Goal: Transaction & Acquisition: Purchase product/service

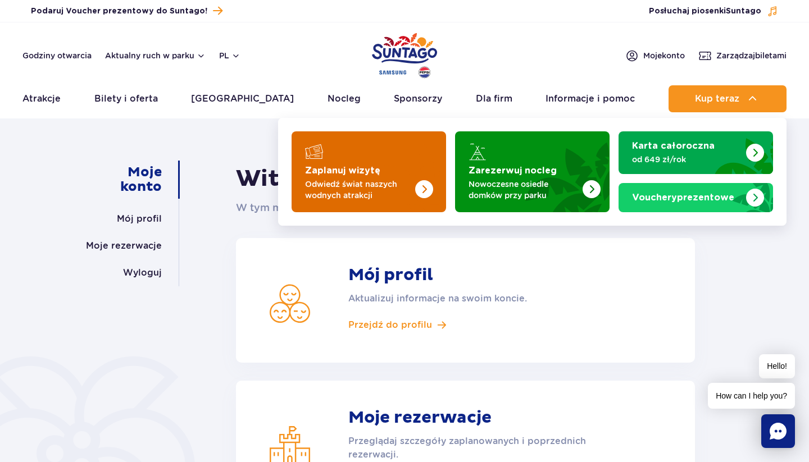
click at [404, 172] on img "Zaplanuj wizytę" at bounding box center [401, 169] width 89 height 88
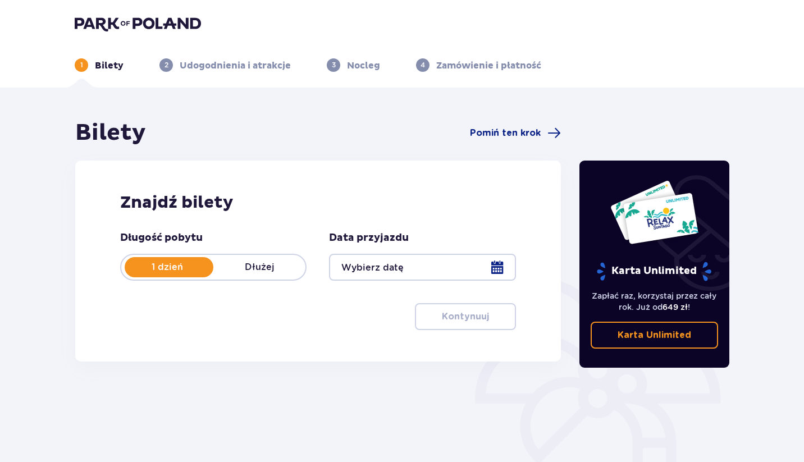
click at [484, 266] on div at bounding box center [422, 267] width 186 height 27
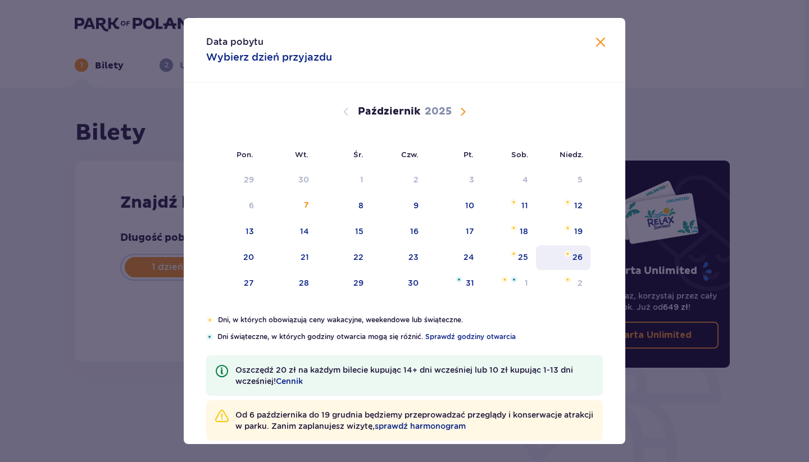
click at [572, 261] on div "26" at bounding box center [577, 257] width 10 height 11
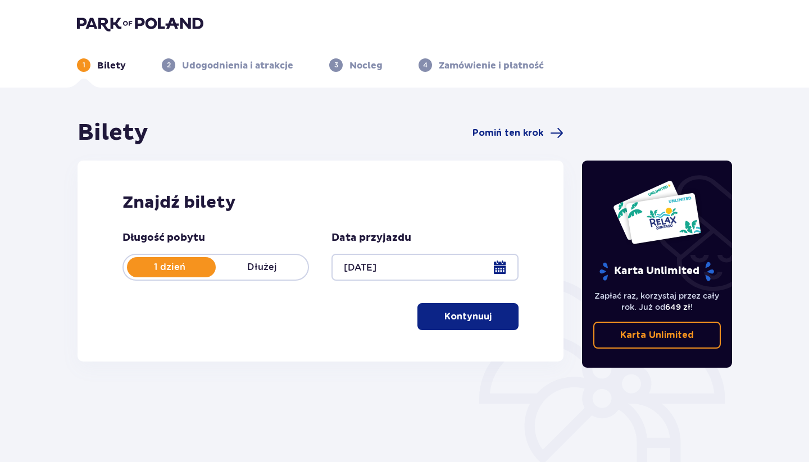
type input "[DATE]"
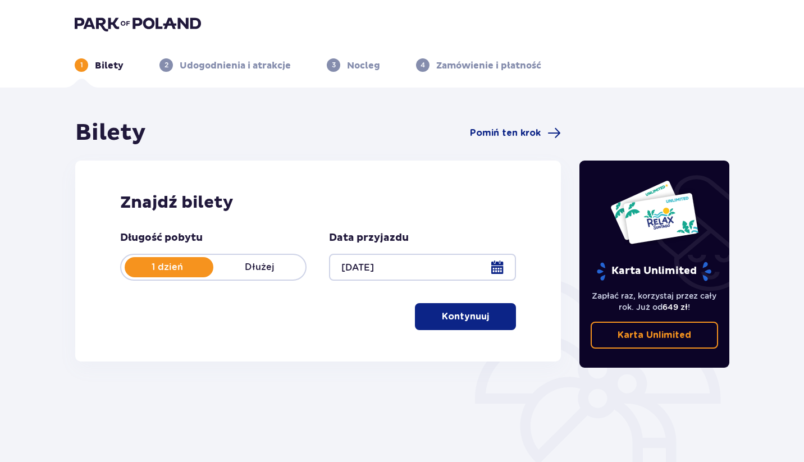
click at [493, 318] on span "button" at bounding box center [491, 316] width 13 height 13
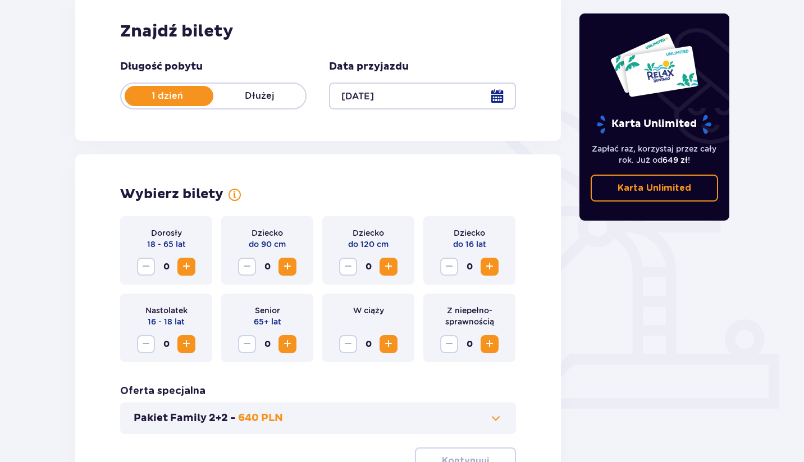
scroll to position [283, 0]
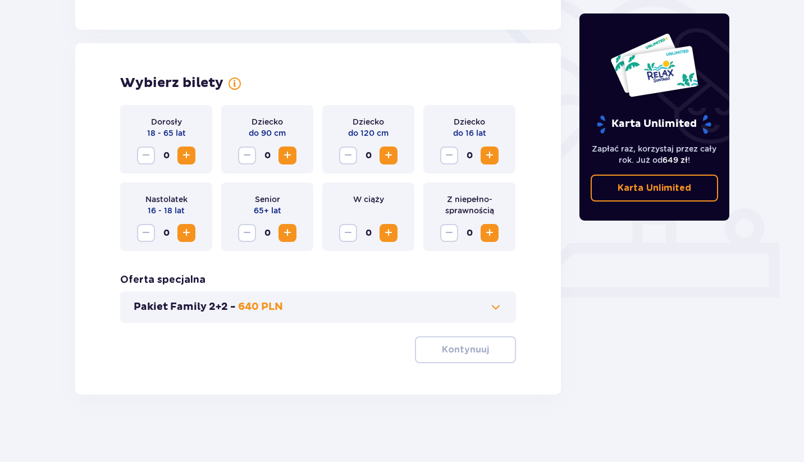
click at [189, 156] on span "Zwiększ" at bounding box center [186, 155] width 13 height 13
click at [429, 352] on button "Kontynuuj" at bounding box center [465, 349] width 101 height 27
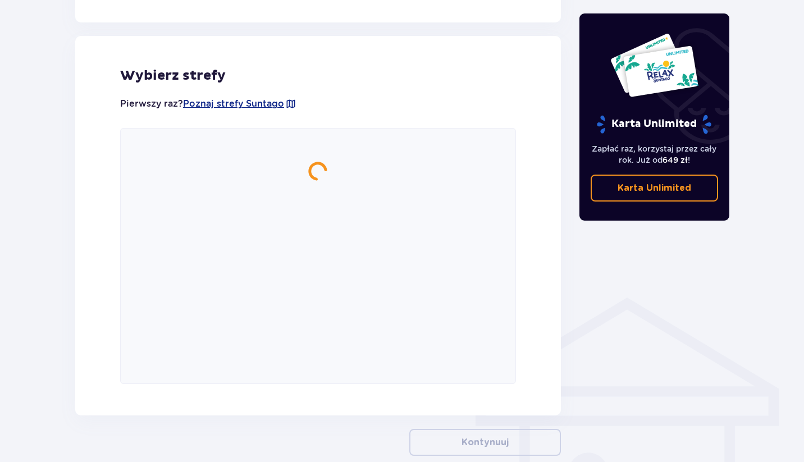
scroll to position [624, 0]
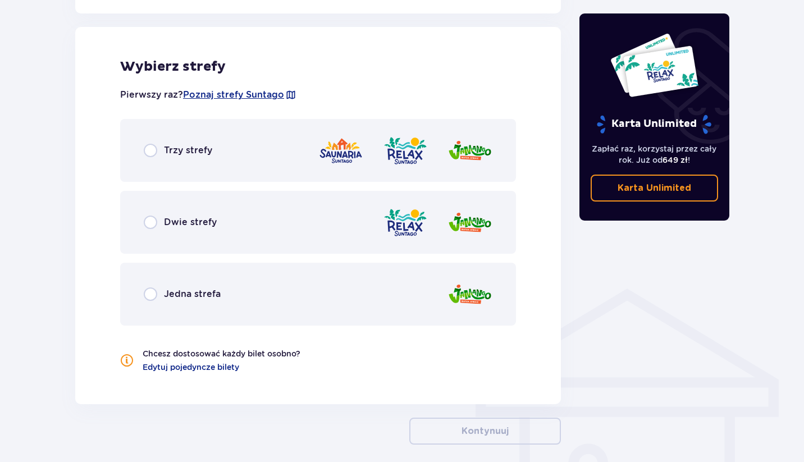
click at [155, 154] on input "radio" at bounding box center [150, 150] width 13 height 13
radio input "true"
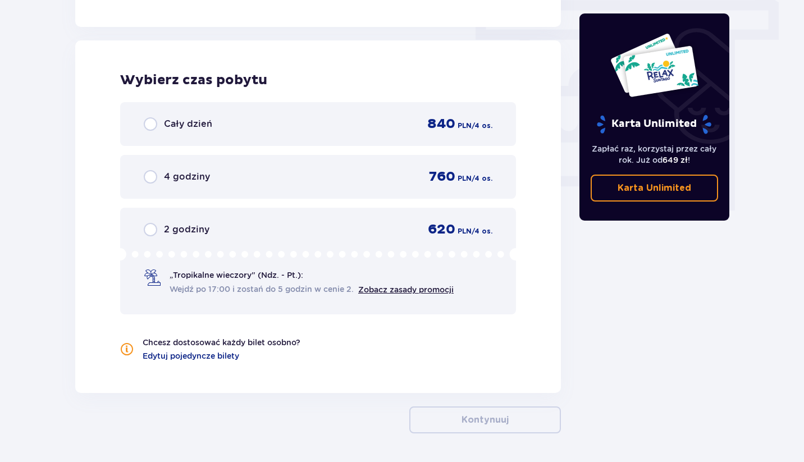
scroll to position [1014, 0]
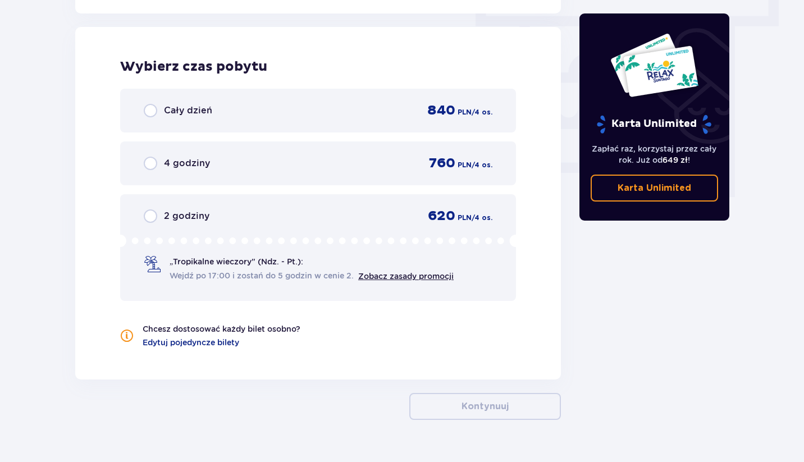
click at [152, 213] on input "radio" at bounding box center [150, 216] width 13 height 13
radio input "true"
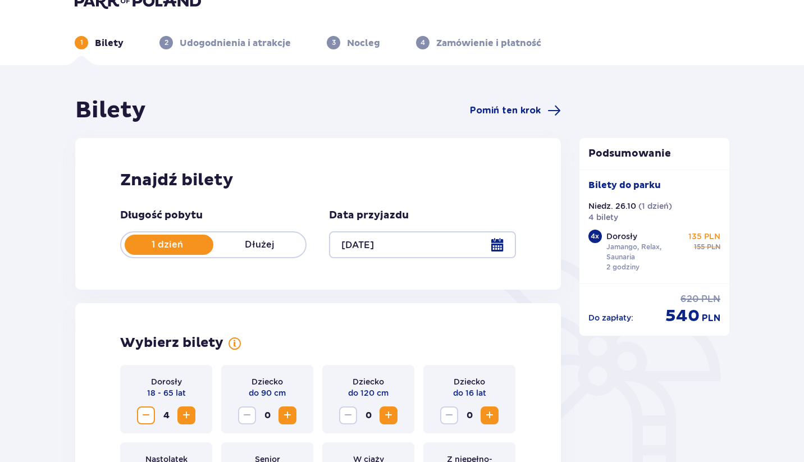
scroll to position [23, 0]
click at [499, 248] on div at bounding box center [422, 244] width 186 height 27
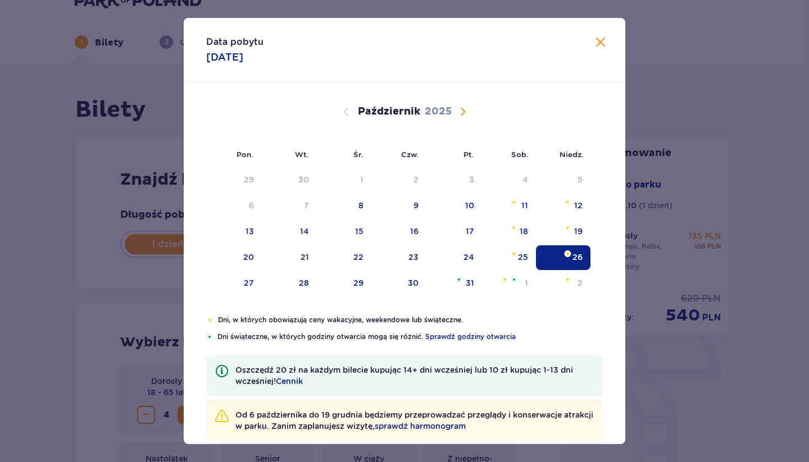
click at [597, 44] on span "Zamknij" at bounding box center [600, 42] width 13 height 13
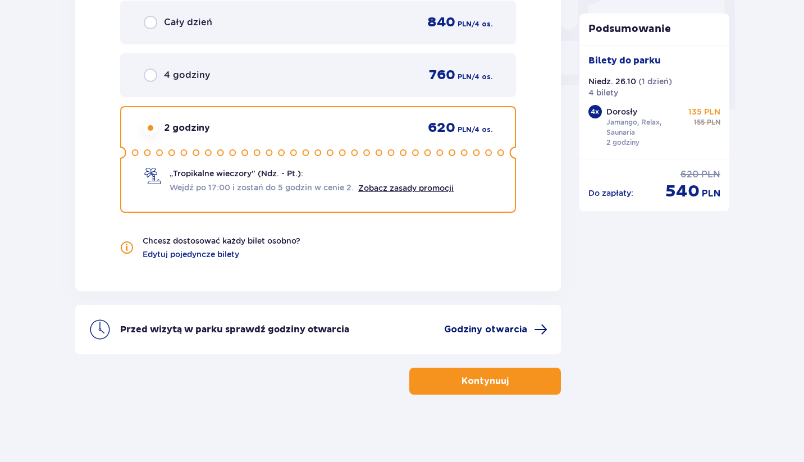
scroll to position [1103, 0]
click at [475, 381] on p "Kontynuuj" at bounding box center [485, 381] width 47 height 12
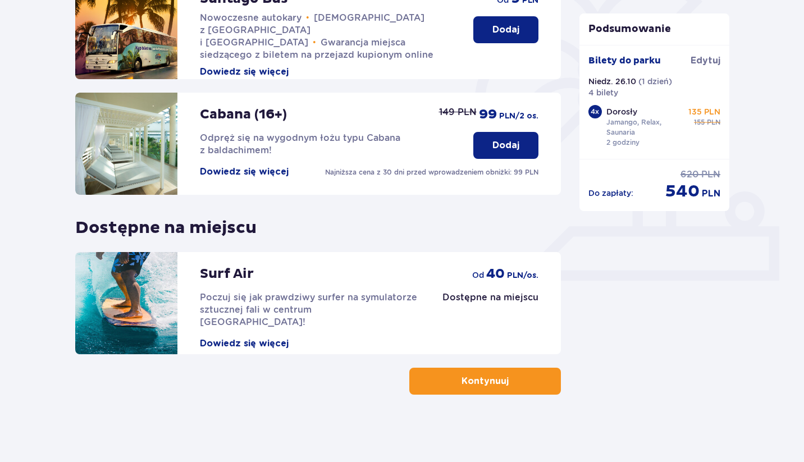
scroll to position [299, 0]
click at [481, 386] on p "Kontynuuj" at bounding box center [485, 381] width 47 height 12
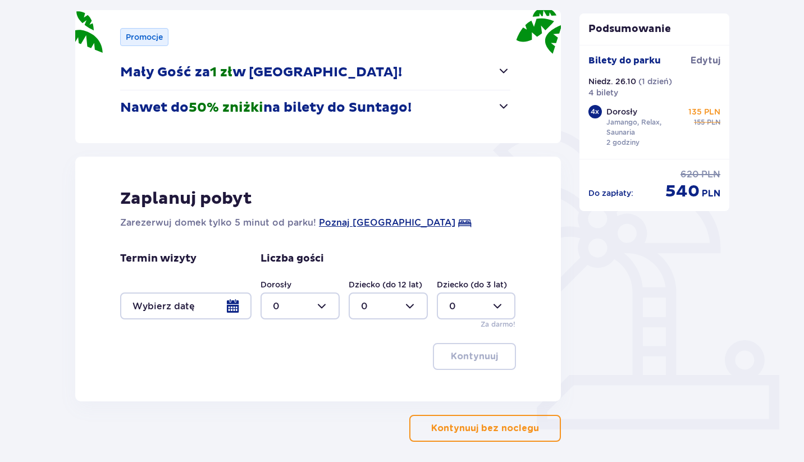
scroll to position [149, 0]
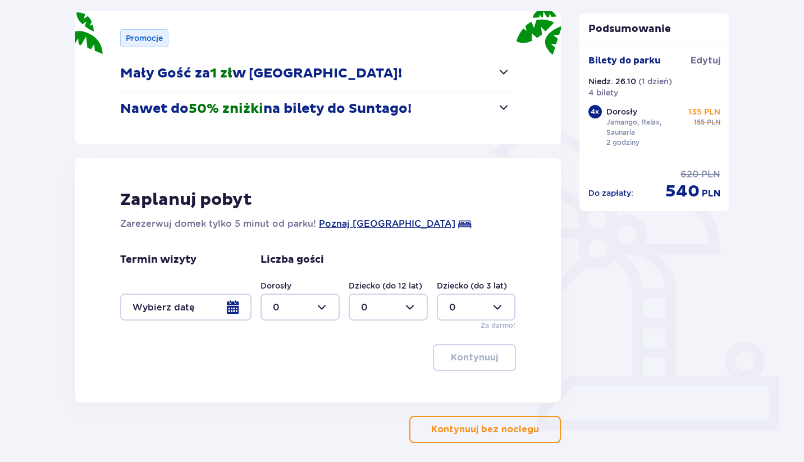
click at [516, 432] on p "Kontynuuj bez noclegu" at bounding box center [485, 430] width 108 height 12
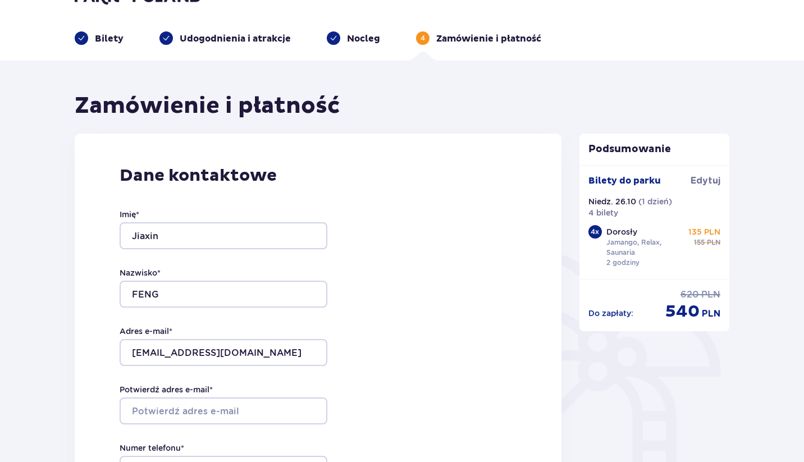
type input "Jiaxin"
type input "FENG"
type input "[EMAIL_ADDRESS][DOMAIN_NAME]"
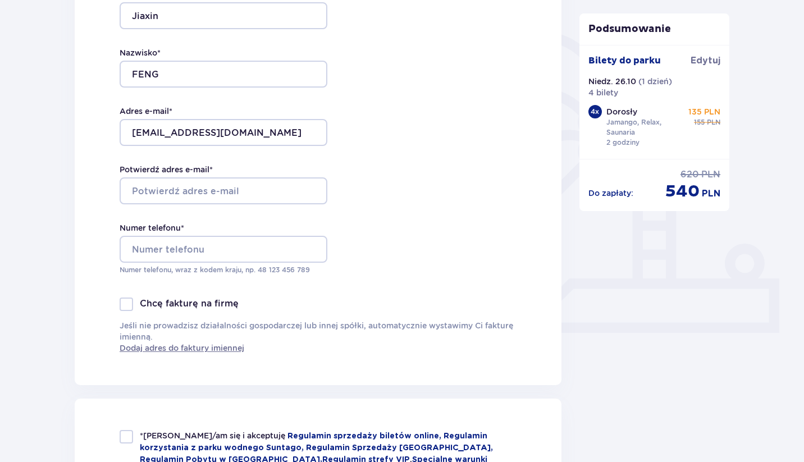
scroll to position [248, 0]
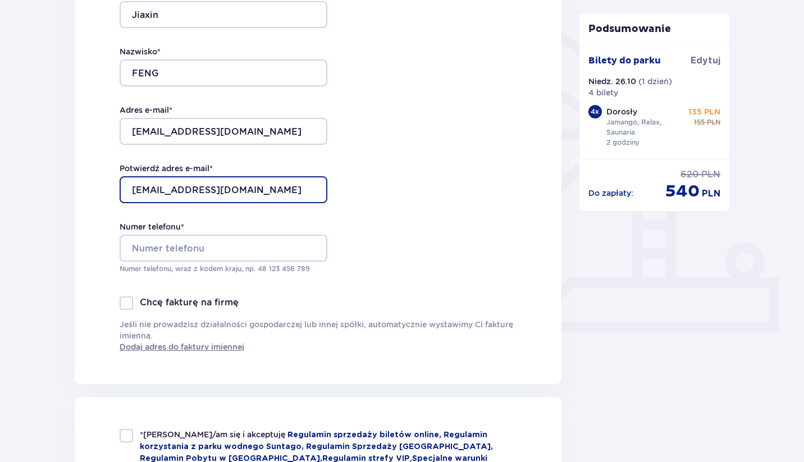
type input "[EMAIL_ADDRESS][DOMAIN_NAME]"
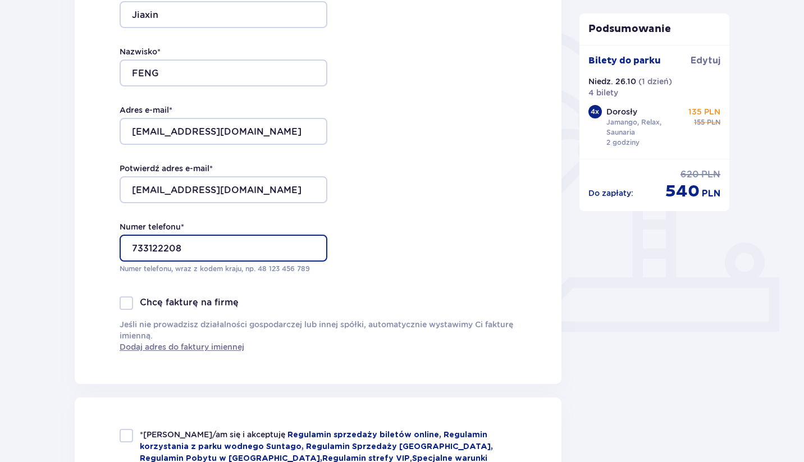
type input "733122208"
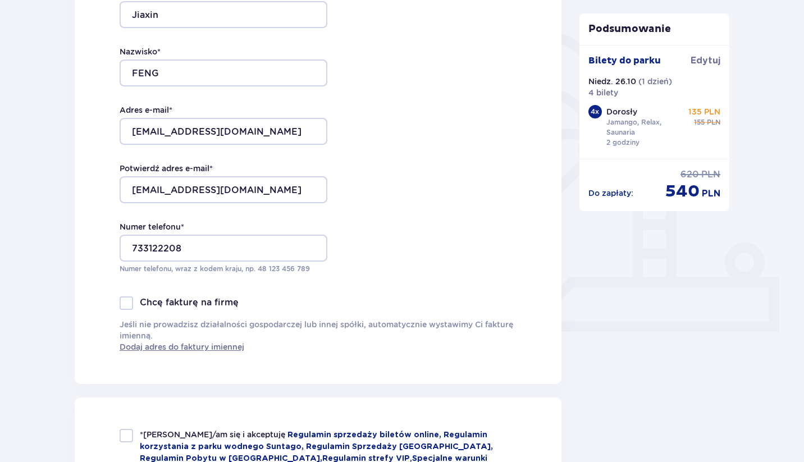
click at [572, 305] on div "Podsumowanie Dodano bilety do zamówienia Bilety do parku [GEOGRAPHIC_DATA] [GEO…" at bounding box center [655, 456] width 169 height 1170
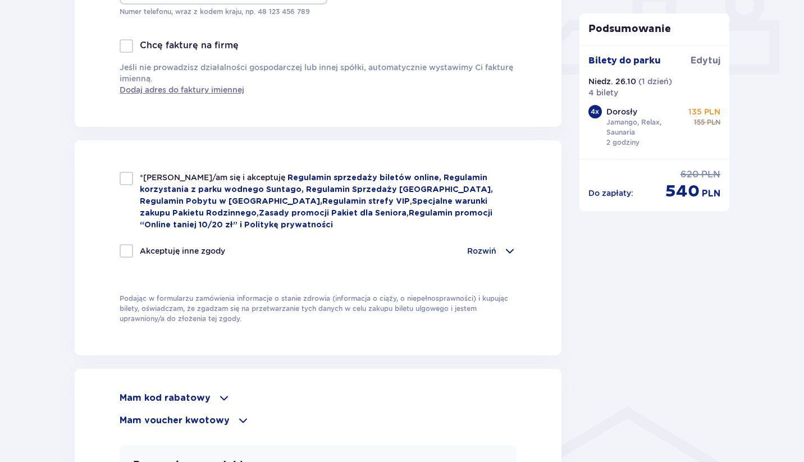
scroll to position [517, 0]
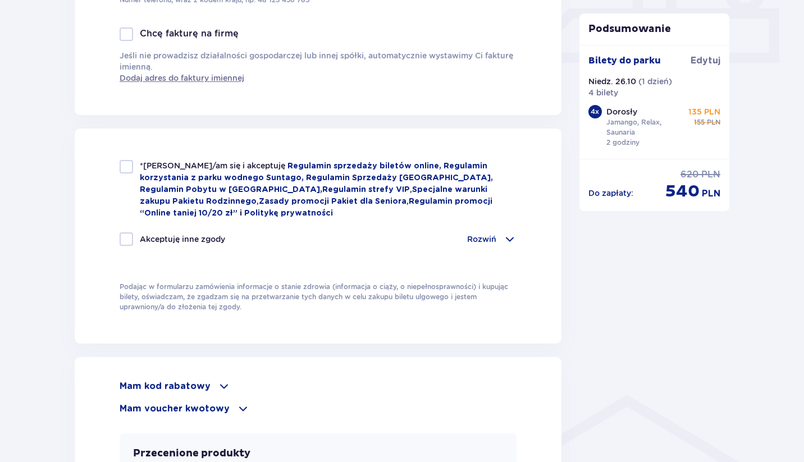
click at [122, 170] on div at bounding box center [126, 166] width 13 height 13
checkbox input "true"
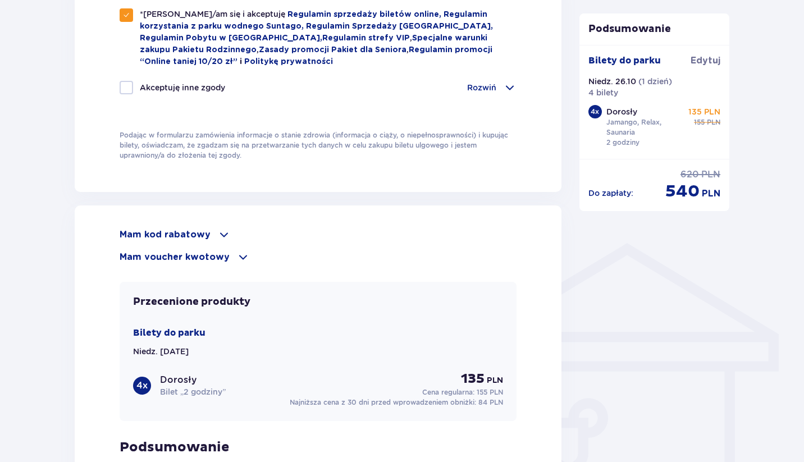
scroll to position [733, 0]
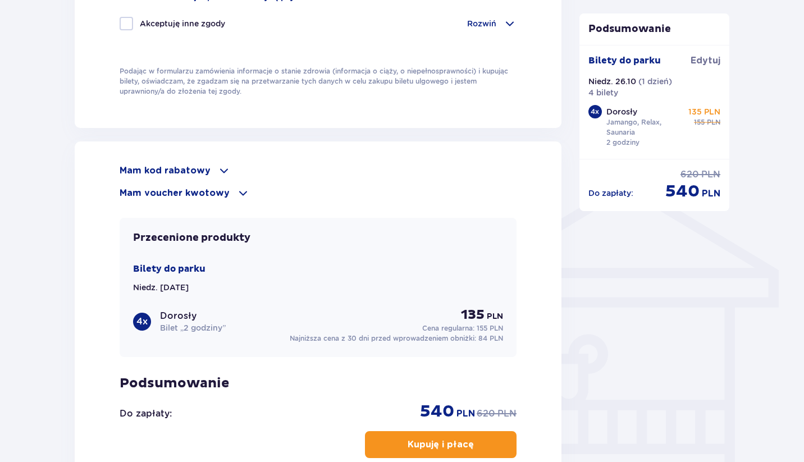
click at [236, 193] on span at bounding box center [242, 192] width 13 height 13
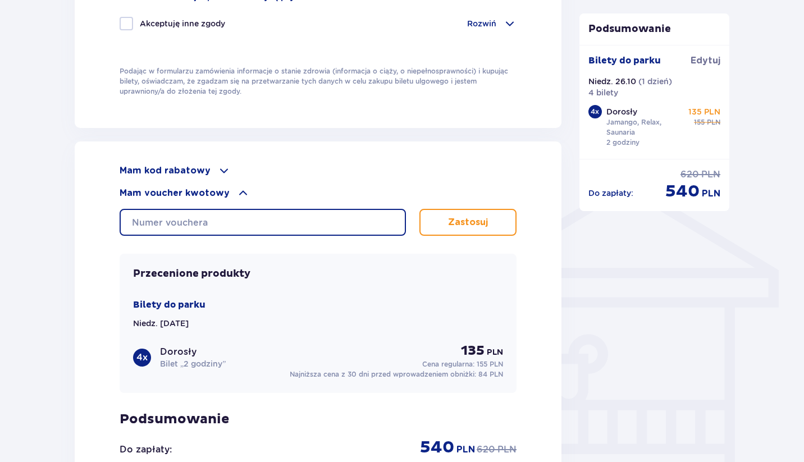
click at [242, 228] on input "text" at bounding box center [263, 222] width 286 height 27
paste input "FBV16718584513481594583"
type input "FBV16718584513481594583"
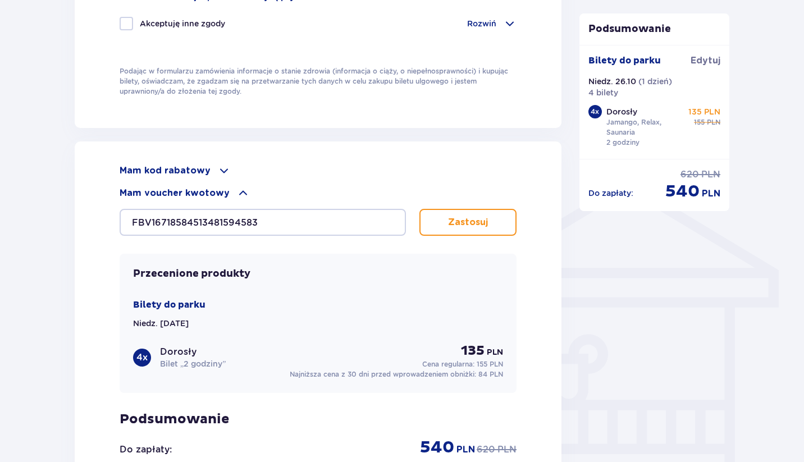
click at [461, 215] on button "Zastosuj" at bounding box center [468, 222] width 97 height 27
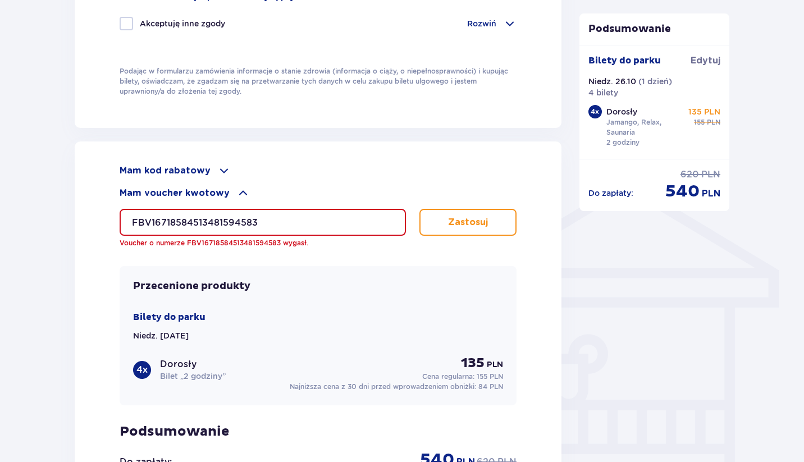
drag, startPoint x: 288, startPoint y: 220, endPoint x: 112, endPoint y: 211, distance: 175.5
click at [112, 211] on div "Mam kod rabatowy Zastosuj Mam voucher kwotowy FBV16718584513481594583 Voucher o…" at bounding box center [318, 345] width 487 height 407
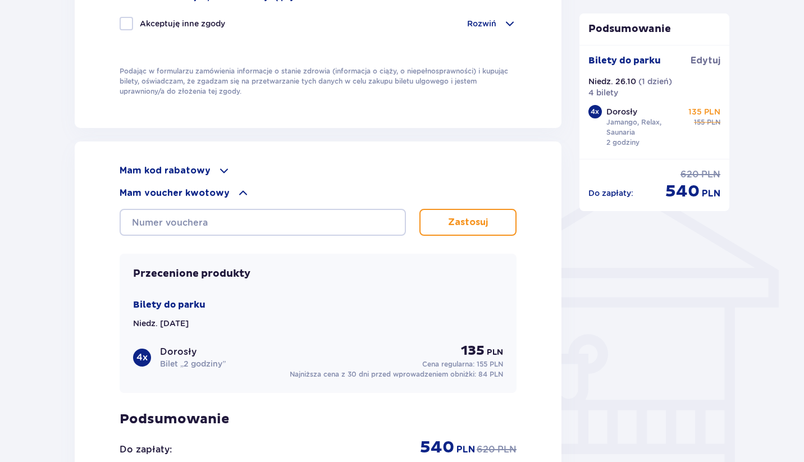
click at [561, 311] on div "Mam kod rabatowy Zastosuj Mam voucher kwotowy Zastosuj Przecenione produkty Bil…" at bounding box center [318, 339] width 487 height 394
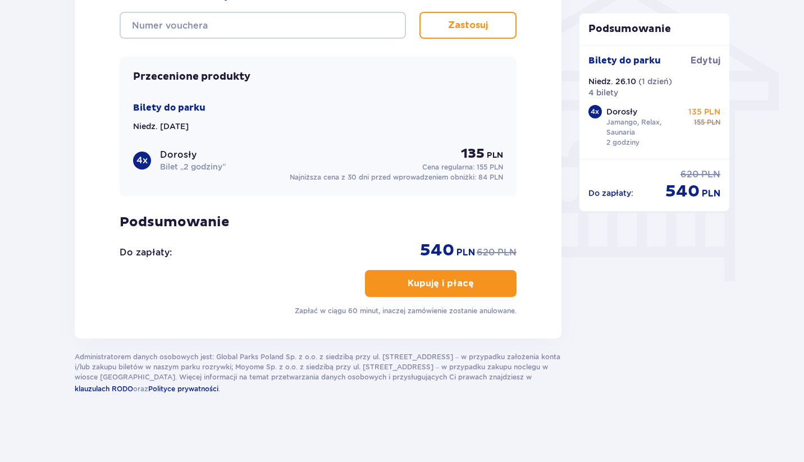
scroll to position [751, 0]
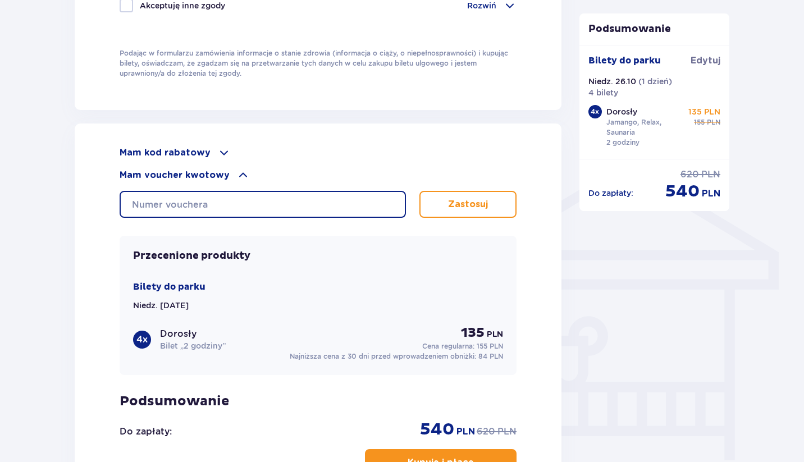
click at [257, 205] on input "text" at bounding box center [263, 204] width 286 height 27
paste input "0680006068933678"
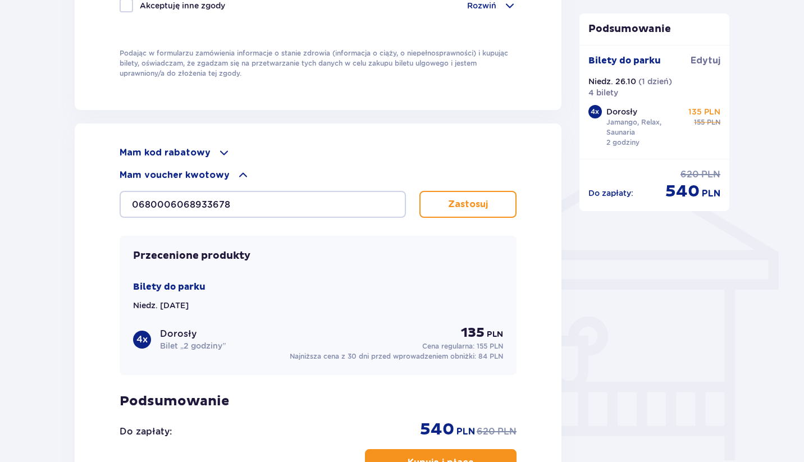
click at [457, 199] on p "Zastosuj" at bounding box center [468, 204] width 40 height 12
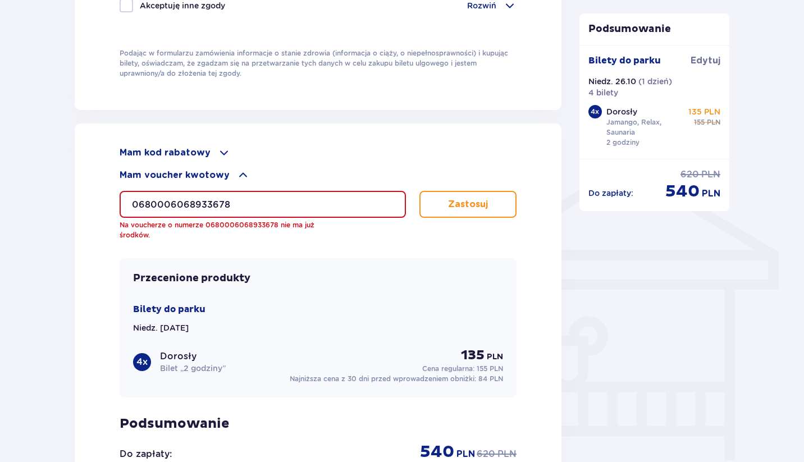
drag, startPoint x: 316, startPoint y: 204, endPoint x: 99, endPoint y: 190, distance: 216.8
click at [99, 190] on div "Mam kod rabatowy Zastosuj Mam voucher kwotowy 0680006068933678 Na voucherze o n…" at bounding box center [318, 332] width 487 height 417
paste input "10009068233089"
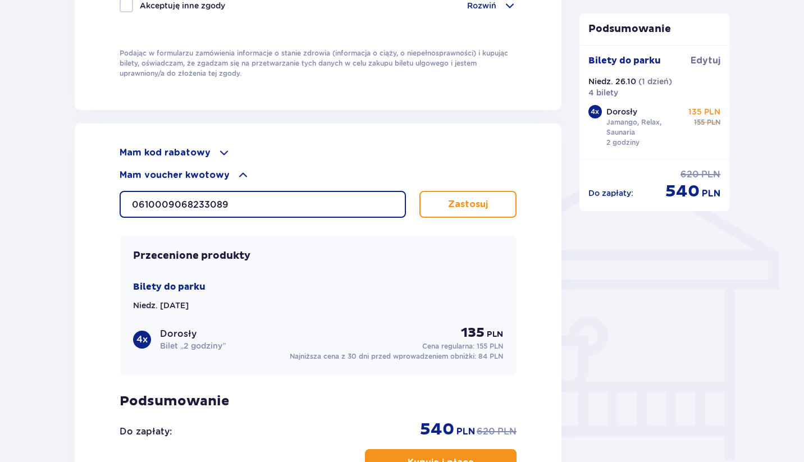
type input "0610009068233089"
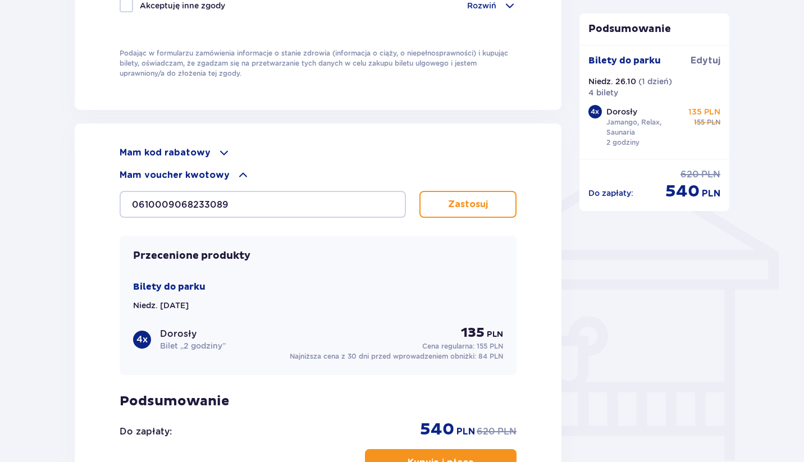
click at [451, 204] on p "Zastosuj" at bounding box center [468, 204] width 40 height 12
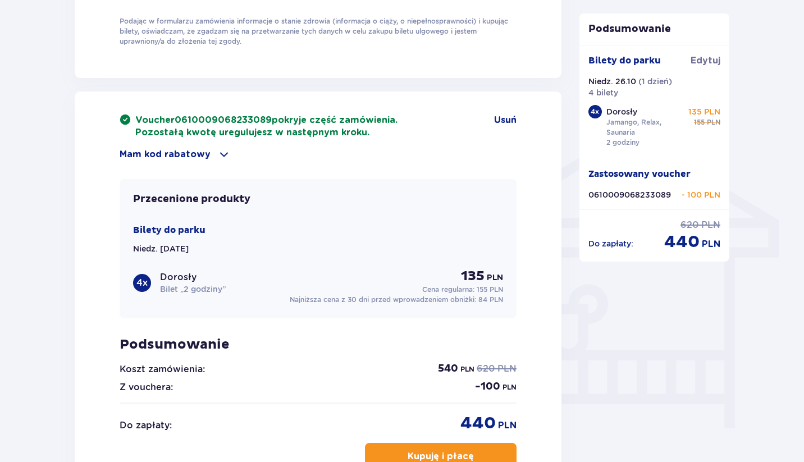
scroll to position [782, 0]
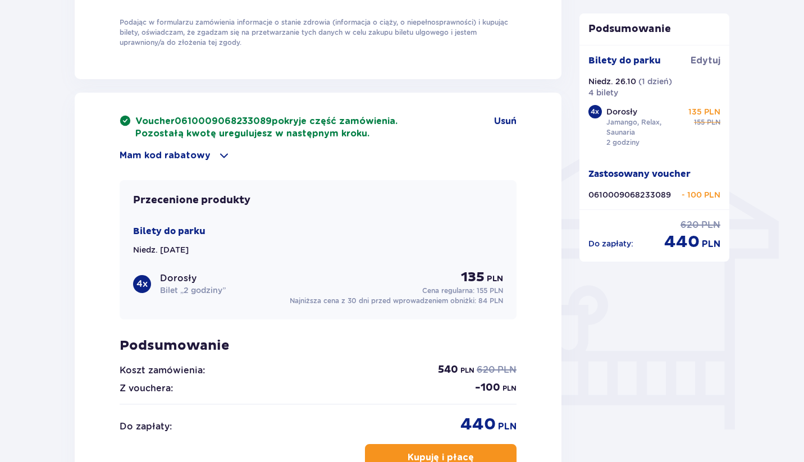
click at [210, 153] on div "Mam kod rabatowy" at bounding box center [318, 155] width 397 height 13
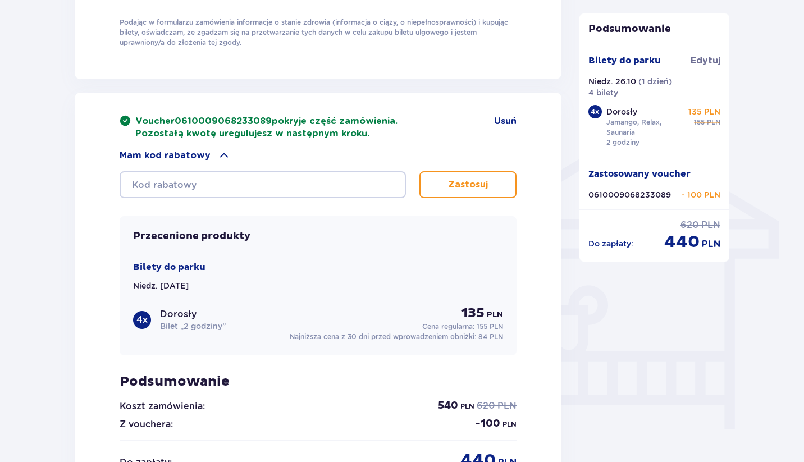
click at [210, 153] on div "Mam kod rabatowy" at bounding box center [318, 155] width 397 height 13
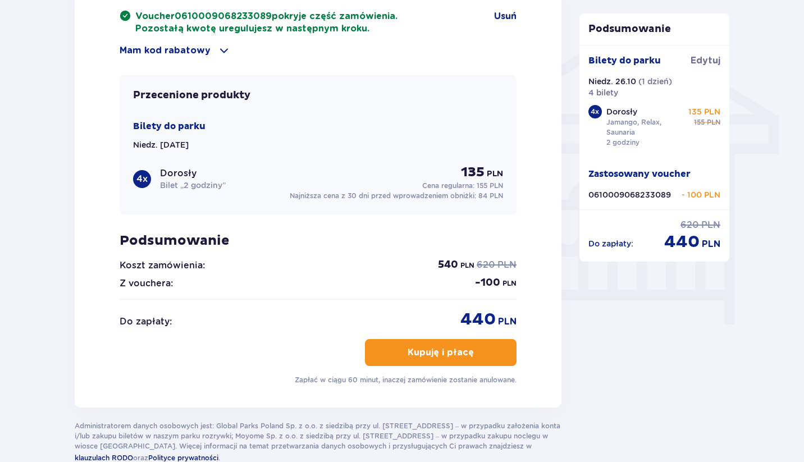
scroll to position [888, 0]
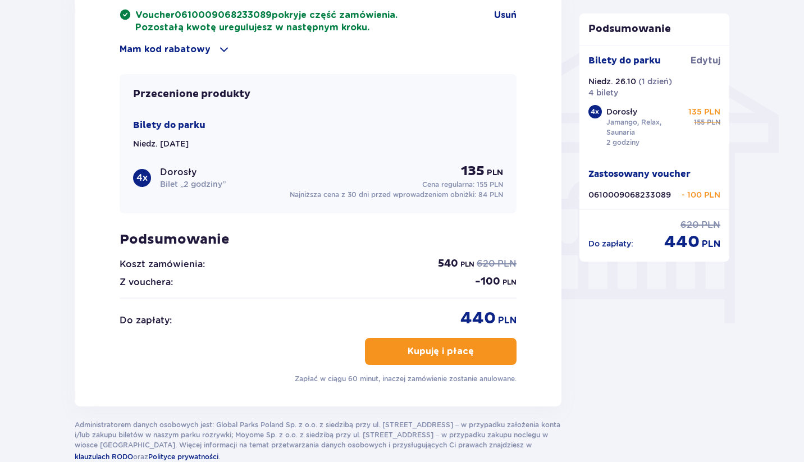
click at [449, 352] on p "Kupuję i płacę" at bounding box center [441, 351] width 66 height 12
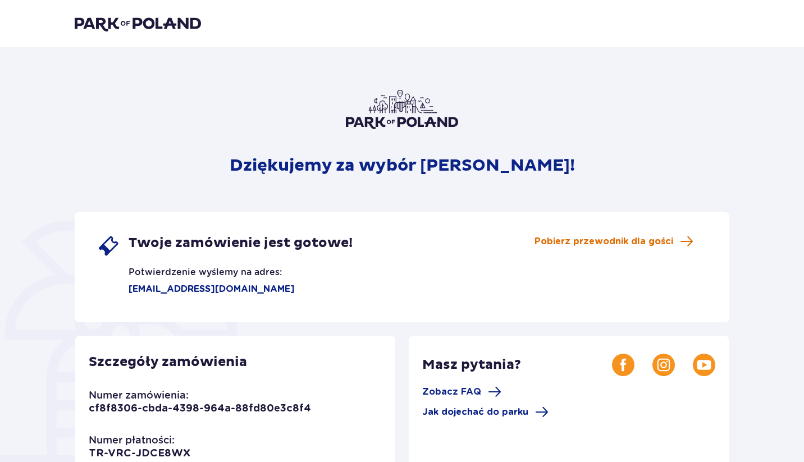
click at [586, 241] on span "Pobierz przewodnik dla gości" at bounding box center [604, 241] width 139 height 12
